Goal: Information Seeking & Learning: Learn about a topic

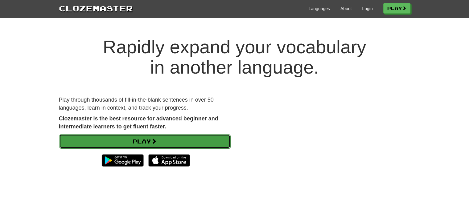
click at [133, 138] on link "Play" at bounding box center [144, 141] width 171 height 14
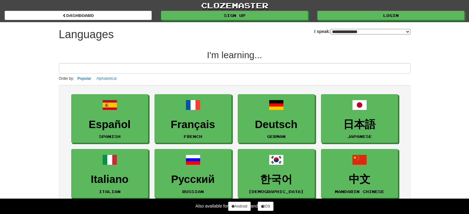
select select "*******"
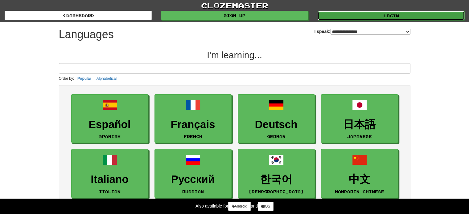
click at [346, 14] on link "Login" at bounding box center [390, 15] width 147 height 9
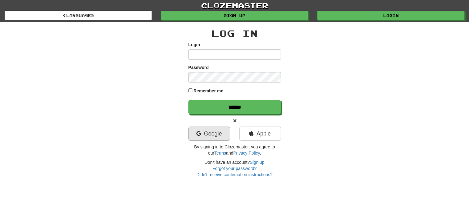
type input "**********"
click at [206, 132] on link "Google" at bounding box center [209, 134] width 42 height 14
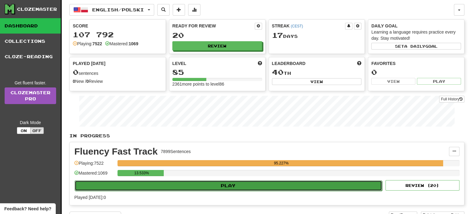
click at [230, 181] on button "Play" at bounding box center [228, 186] width 307 height 10
select select "**"
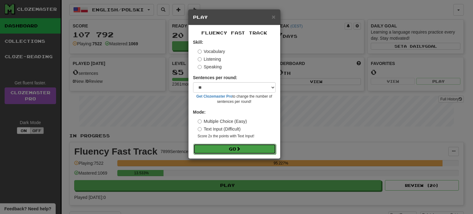
click at [236, 147] on button "Go" at bounding box center [234, 149] width 83 height 10
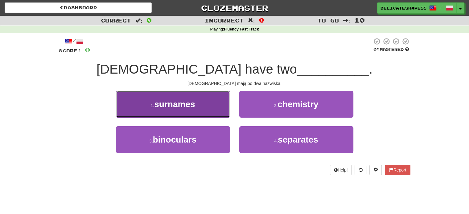
click at [198, 111] on button "1 . surnames" at bounding box center [173, 104] width 114 height 27
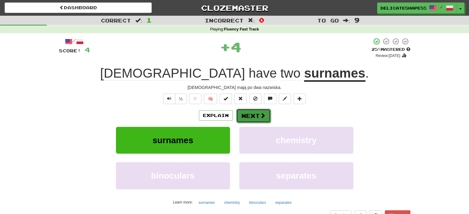
click at [256, 114] on button "Next" at bounding box center [253, 116] width 35 height 14
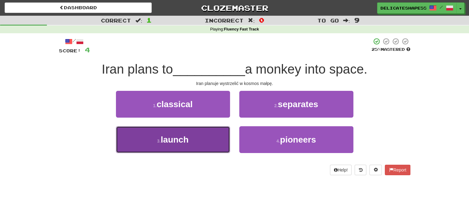
click at [205, 135] on button "3 . launch" at bounding box center [173, 139] width 114 height 27
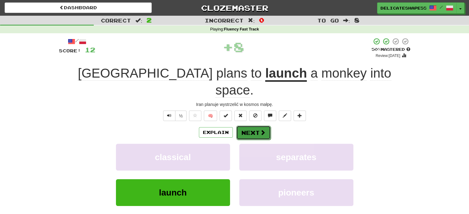
click at [251, 126] on button "Next" at bounding box center [253, 133] width 35 height 14
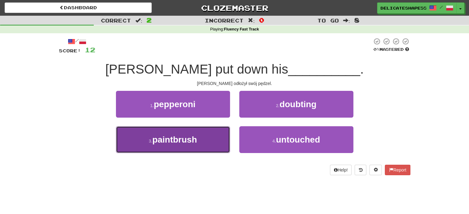
click at [214, 131] on button "3 . paintbrush" at bounding box center [173, 139] width 114 height 27
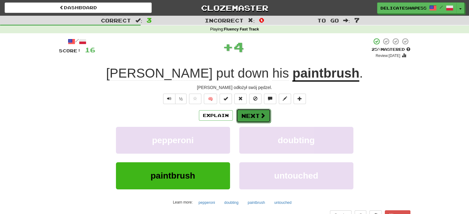
click at [252, 116] on button "Next" at bounding box center [253, 116] width 35 height 14
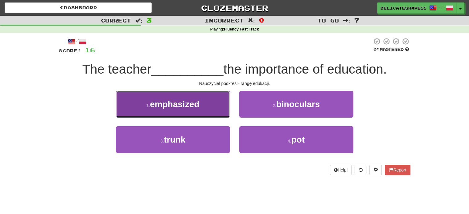
click at [212, 112] on button "1 . emphasized" at bounding box center [173, 104] width 114 height 27
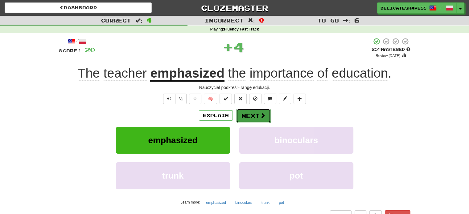
click at [244, 117] on button "Next" at bounding box center [253, 116] width 35 height 14
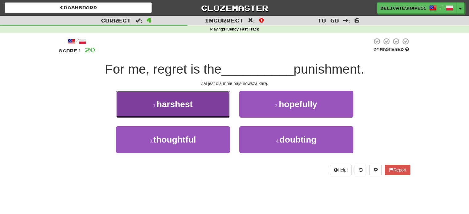
click at [223, 112] on button "1 . harshest" at bounding box center [173, 104] width 114 height 27
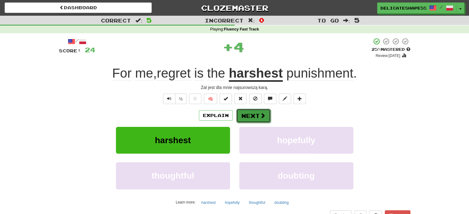
click at [245, 117] on button "Next" at bounding box center [253, 116] width 35 height 14
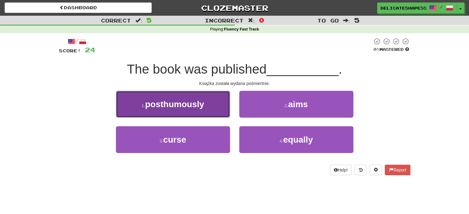
click at [222, 112] on button "1 . posthumously" at bounding box center [173, 104] width 114 height 27
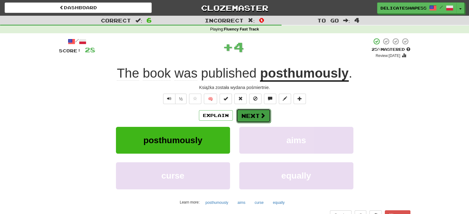
click at [245, 116] on button "Next" at bounding box center [253, 116] width 35 height 14
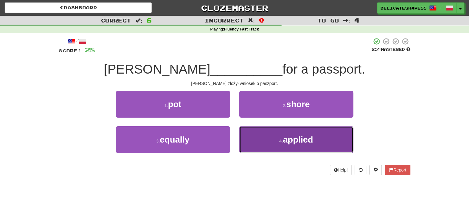
click at [258, 130] on button "4 . applied" at bounding box center [296, 139] width 114 height 27
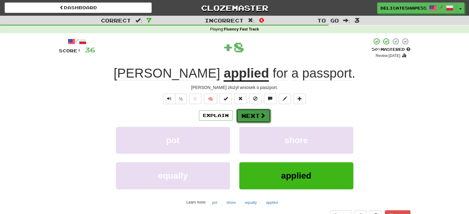
click at [250, 116] on button "Next" at bounding box center [253, 116] width 35 height 14
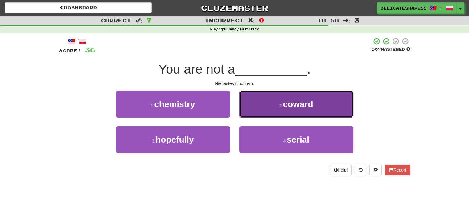
click at [252, 113] on button "2 . coward" at bounding box center [296, 104] width 114 height 27
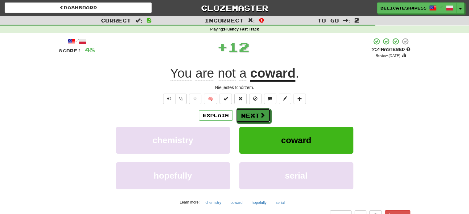
click at [252, 113] on button "Next" at bounding box center [253, 115] width 35 height 14
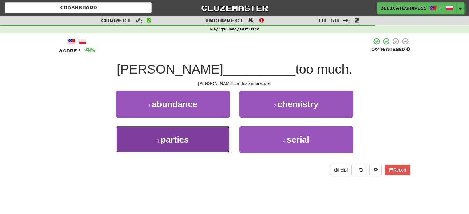
click at [218, 134] on button "3 . parties" at bounding box center [173, 139] width 114 height 27
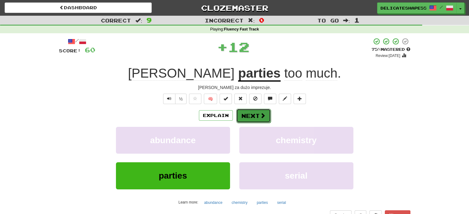
click at [247, 116] on button "Next" at bounding box center [253, 116] width 35 height 14
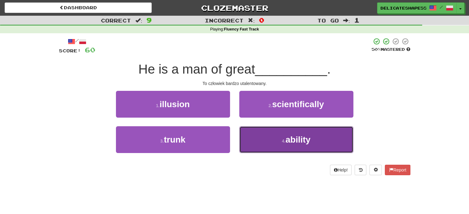
click at [251, 128] on button "4 . ability" at bounding box center [296, 139] width 114 height 27
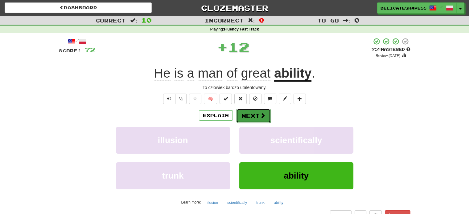
click at [252, 116] on button "Next" at bounding box center [253, 116] width 35 height 14
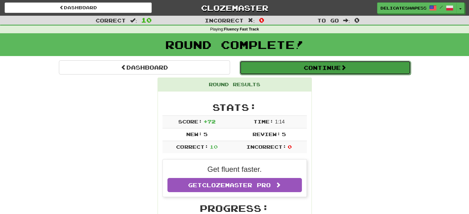
click at [311, 68] on button "Continue" at bounding box center [324, 68] width 171 height 14
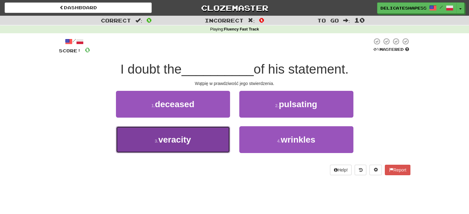
click at [203, 141] on button "3 . veracity" at bounding box center [173, 139] width 114 height 27
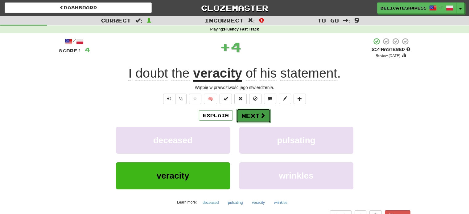
click at [246, 115] on button "Next" at bounding box center [253, 116] width 35 height 14
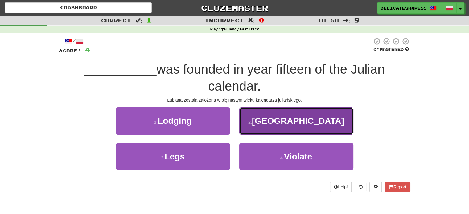
click at [246, 115] on button "2 . Ljubljana" at bounding box center [296, 121] width 114 height 27
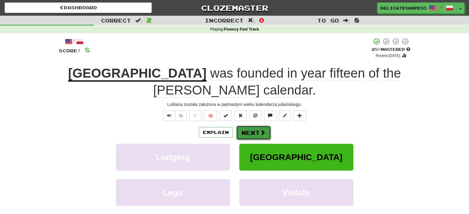
click at [247, 126] on button "Next" at bounding box center [253, 133] width 35 height 14
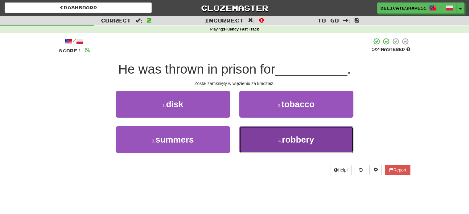
click at [255, 132] on button "4 . robbery" at bounding box center [296, 139] width 114 height 27
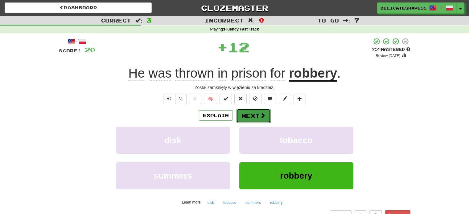
click at [256, 117] on button "Next" at bounding box center [253, 116] width 35 height 14
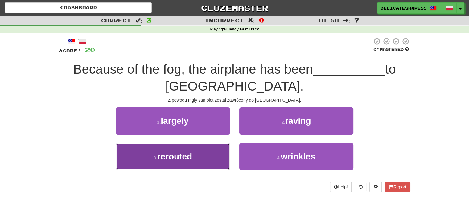
click at [225, 150] on button "3 . rerouted" at bounding box center [173, 156] width 114 height 27
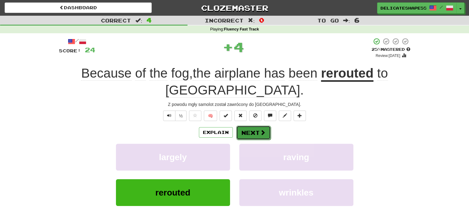
click at [248, 134] on button "Next" at bounding box center [253, 133] width 35 height 14
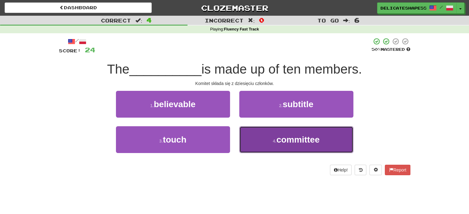
click at [257, 139] on button "4 . committee" at bounding box center [296, 139] width 114 height 27
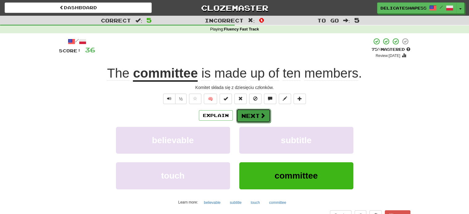
click at [250, 118] on button "Next" at bounding box center [253, 116] width 35 height 14
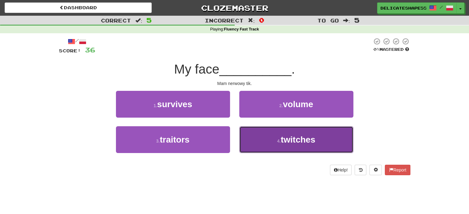
click at [253, 131] on button "4 . twitches" at bounding box center [296, 139] width 114 height 27
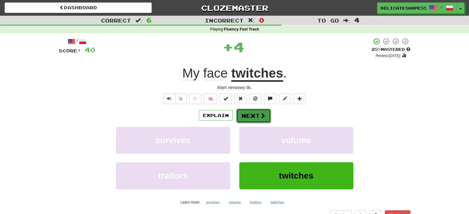
click at [253, 119] on button "Next" at bounding box center [253, 116] width 35 height 14
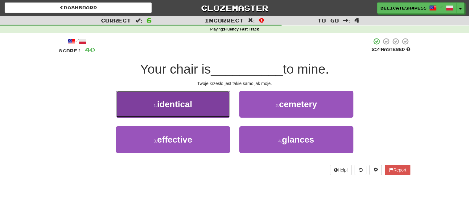
click at [226, 108] on button "1 . identical" at bounding box center [173, 104] width 114 height 27
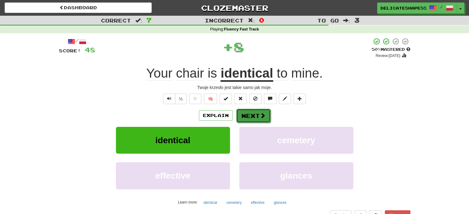
click at [244, 116] on button "Next" at bounding box center [253, 116] width 35 height 14
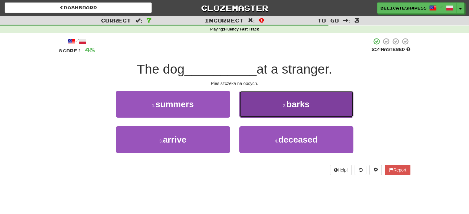
click at [250, 112] on button "2 . barks" at bounding box center [296, 104] width 114 height 27
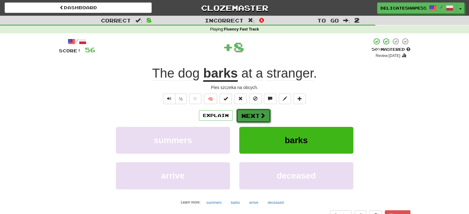
click at [250, 112] on button "Next" at bounding box center [253, 116] width 35 height 14
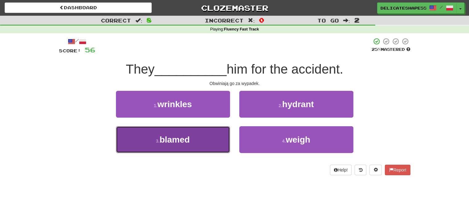
click at [220, 133] on button "3 . blamed" at bounding box center [173, 139] width 114 height 27
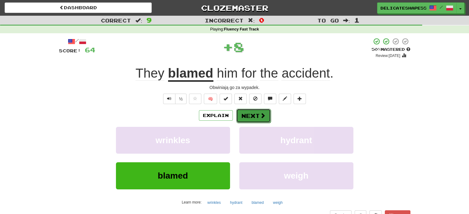
click at [240, 118] on button "Next" at bounding box center [253, 116] width 35 height 14
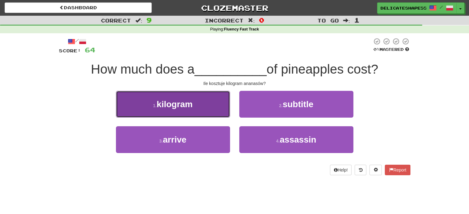
click at [221, 114] on button "1 . kilogram" at bounding box center [173, 104] width 114 height 27
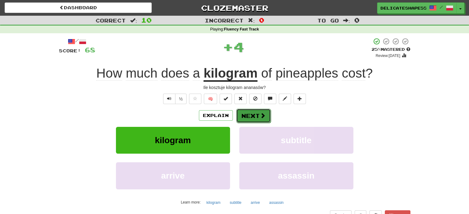
click at [240, 116] on button "Next" at bounding box center [253, 116] width 35 height 14
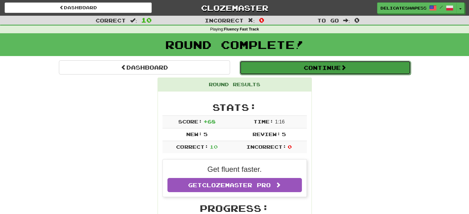
click at [314, 69] on button "Continue" at bounding box center [324, 68] width 171 height 14
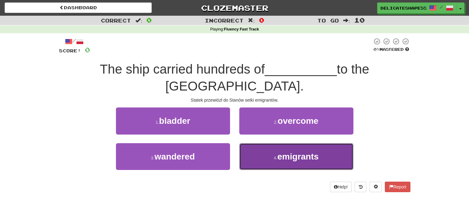
click at [277, 152] on span "emigrants" at bounding box center [297, 157] width 41 height 10
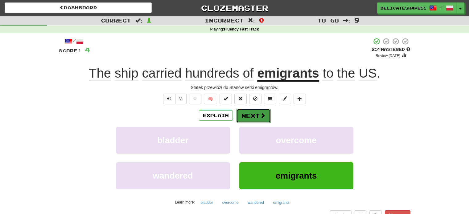
click at [257, 117] on button "Next" at bounding box center [253, 116] width 35 height 14
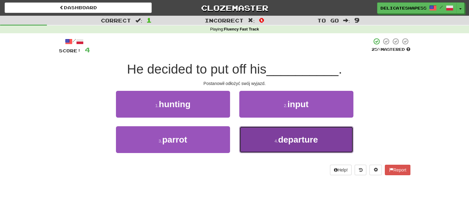
click at [257, 132] on button "4 . departure" at bounding box center [296, 139] width 114 height 27
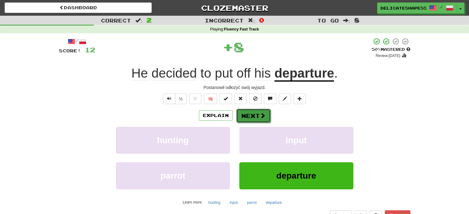
click at [254, 116] on button "Next" at bounding box center [253, 116] width 35 height 14
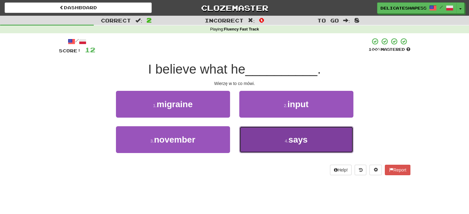
click at [257, 129] on button "4 . says" at bounding box center [296, 139] width 114 height 27
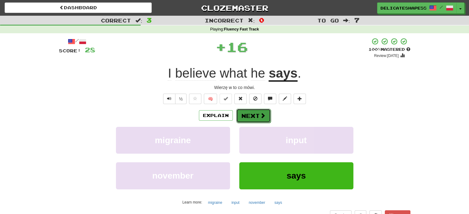
click at [256, 117] on button "Next" at bounding box center [253, 116] width 35 height 14
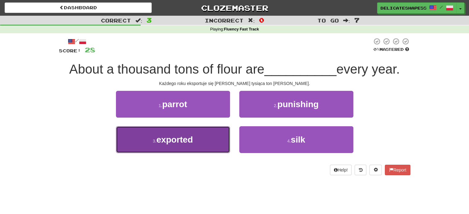
click at [205, 142] on button "3 . exported" at bounding box center [173, 139] width 114 height 27
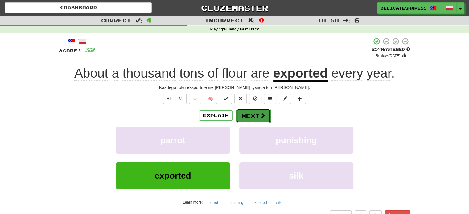
click at [249, 118] on button "Next" at bounding box center [253, 116] width 35 height 14
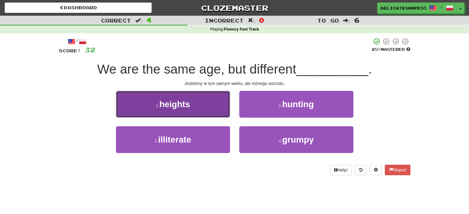
click at [220, 111] on button "1 . heights" at bounding box center [173, 104] width 114 height 27
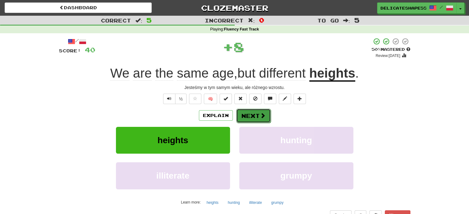
click at [247, 114] on button "Next" at bounding box center [253, 116] width 35 height 14
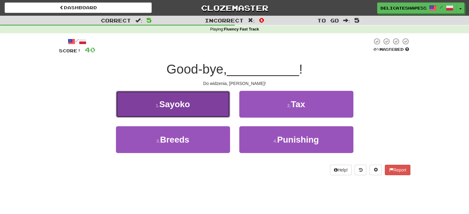
click at [217, 108] on button "1 . Sayoko" at bounding box center [173, 104] width 114 height 27
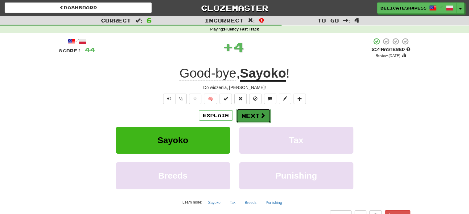
click at [246, 115] on button "Next" at bounding box center [253, 116] width 35 height 14
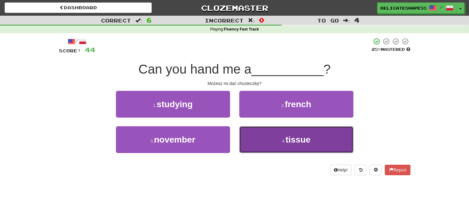
click at [256, 133] on button "4 . tissue" at bounding box center [296, 139] width 114 height 27
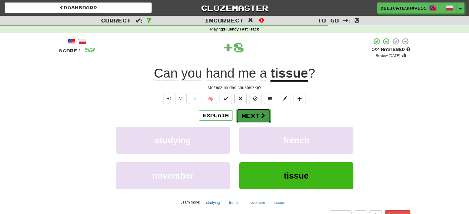
click at [254, 120] on button "Next" at bounding box center [253, 116] width 35 height 14
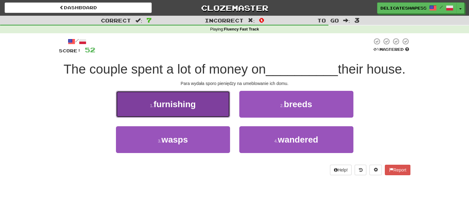
click at [214, 110] on button "1 . furnishing" at bounding box center [173, 104] width 114 height 27
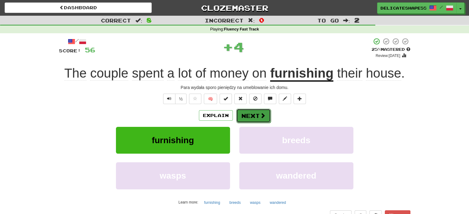
click at [248, 120] on button "Next" at bounding box center [253, 116] width 35 height 14
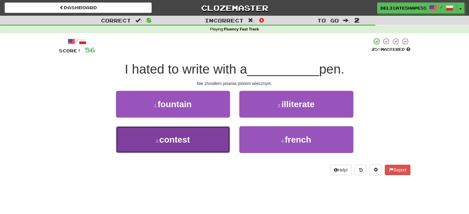
click at [207, 132] on button "3 . contest" at bounding box center [173, 139] width 114 height 27
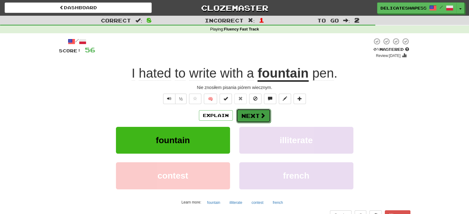
click at [243, 119] on button "Next" at bounding box center [253, 116] width 35 height 14
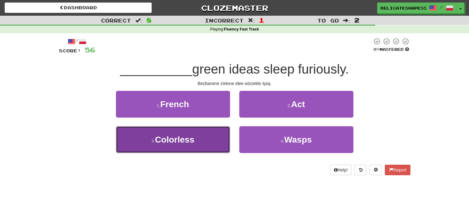
click at [220, 130] on button "3 . Colorless" at bounding box center [173, 139] width 114 height 27
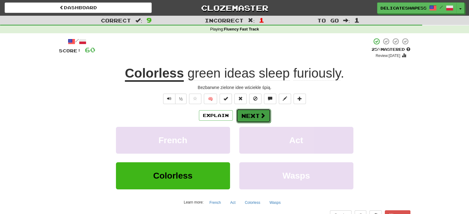
click at [244, 118] on button "Next" at bounding box center [253, 116] width 35 height 14
